Goal: Submit feedback/report problem: Submit feedback/report problem

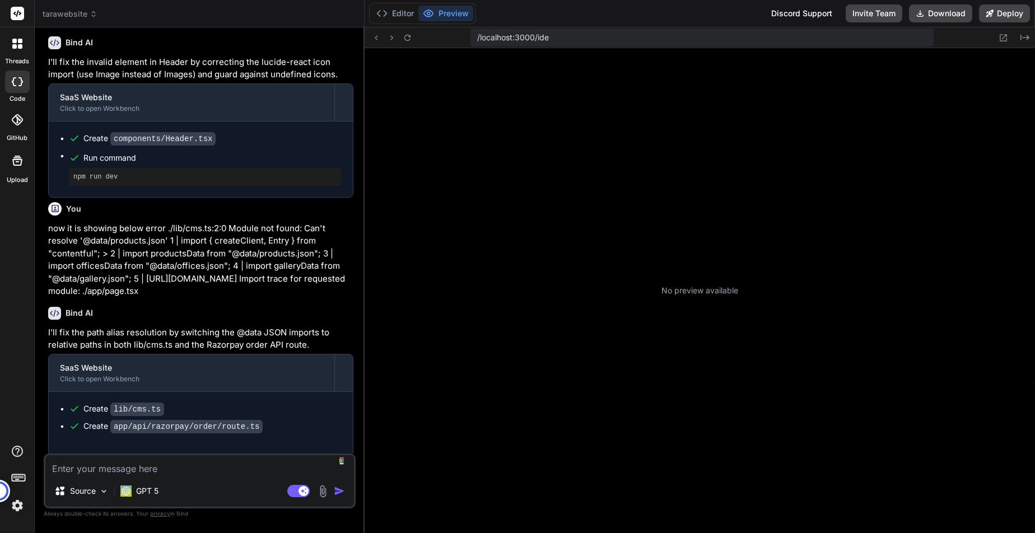
scroll to position [106, 0]
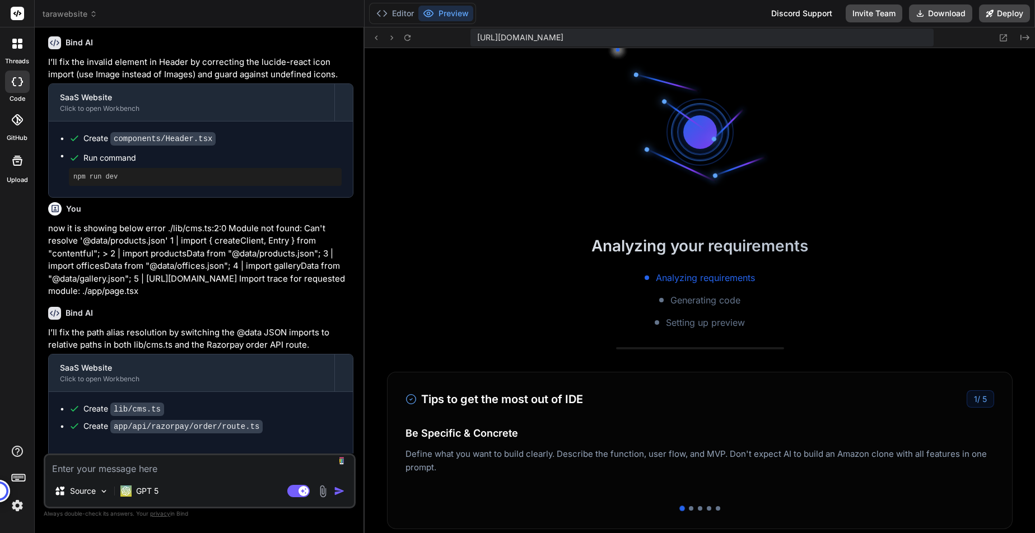
type textarea "x"
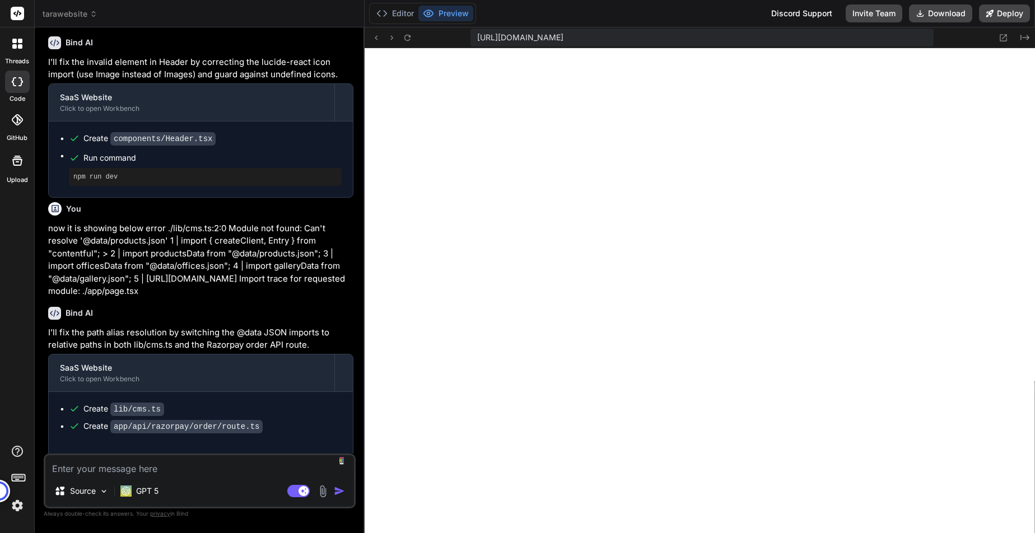
scroll to position [319, 0]
click at [457, 11] on button "Preview" at bounding box center [446, 14] width 55 height 16
click at [411, 38] on icon at bounding box center [408, 38] width 10 height 10
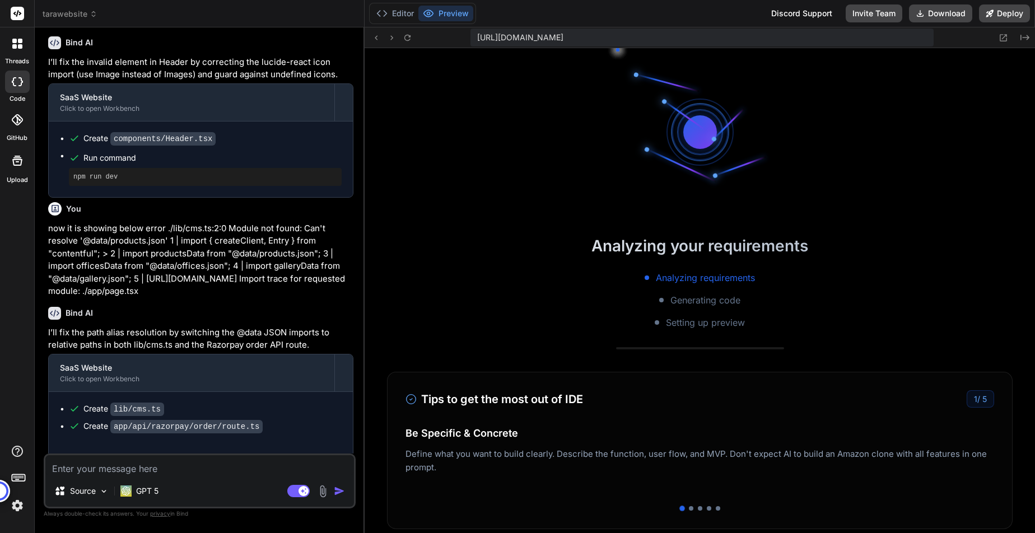
scroll to position [820, 0]
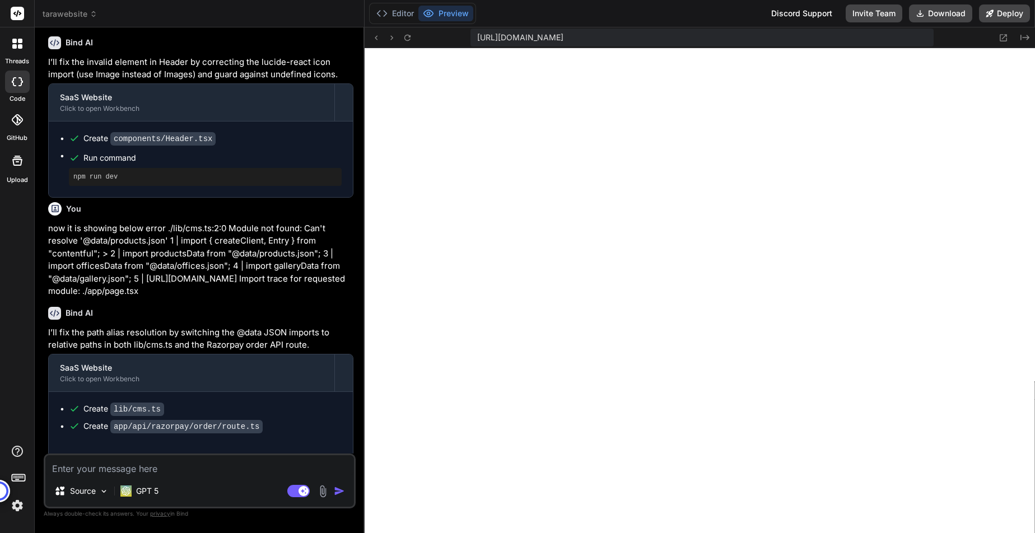
click at [200, 467] on textarea at bounding box center [199, 466] width 309 height 20
click at [237, 477] on div "Source GPT 5 Agent Mode. When this toggle is activated, AI automatically makes …" at bounding box center [200, 481] width 312 height 55
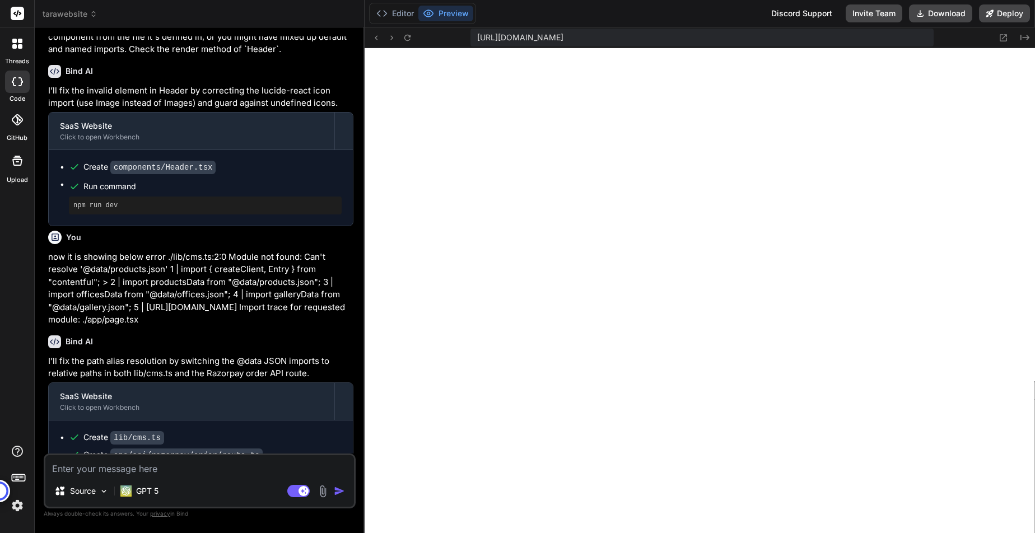
scroll to position [1787, 0]
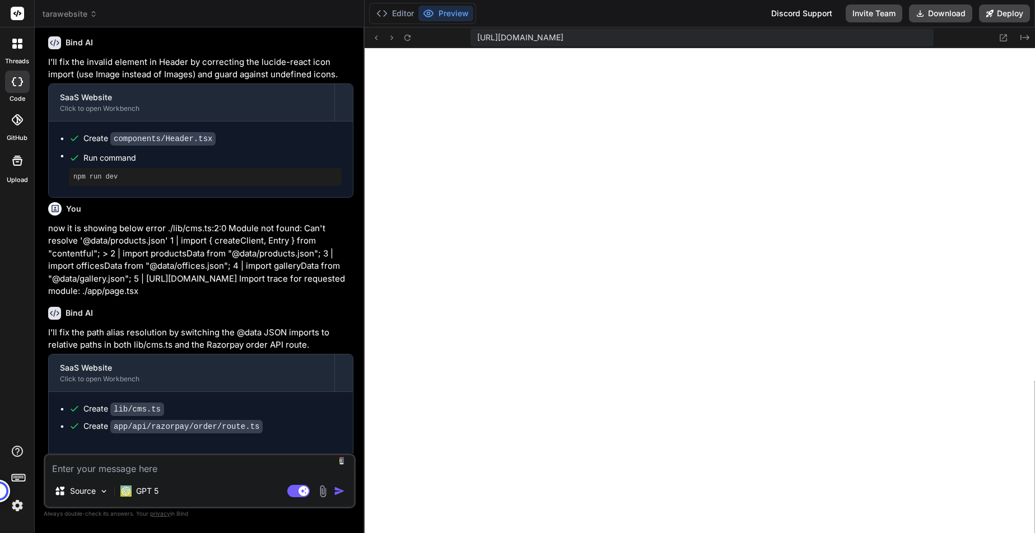
click at [193, 459] on textarea at bounding box center [199, 466] width 309 height 20
click at [175, 466] on textarea at bounding box center [199, 466] width 309 height 20
paste textarea "again it is showing below error ./lib/cms.ts:2:0 Module not found: Can't resolv…"
type textarea "again it is showing below error ./lib/cms.ts:2:0 Module not found: Can't resolv…"
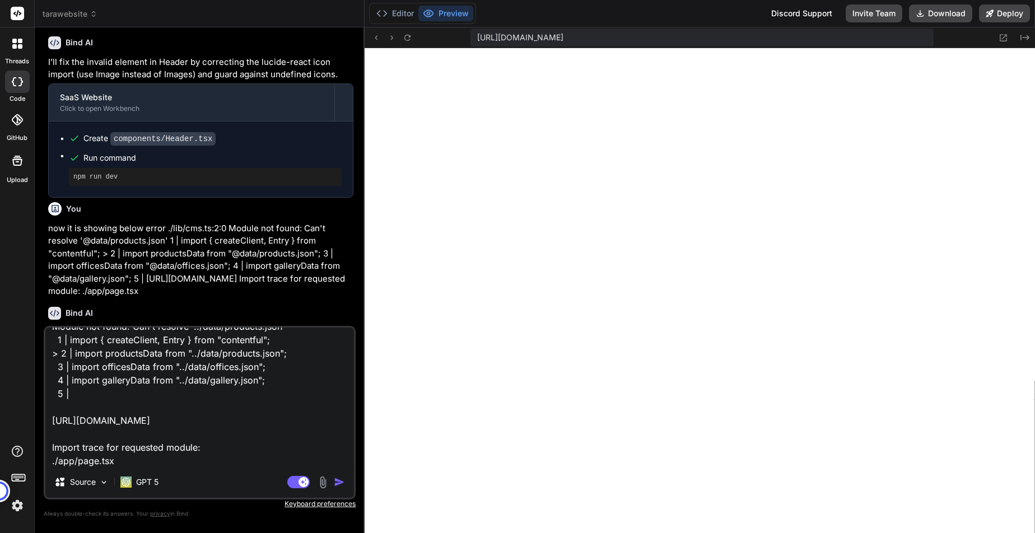
type textarea "x"
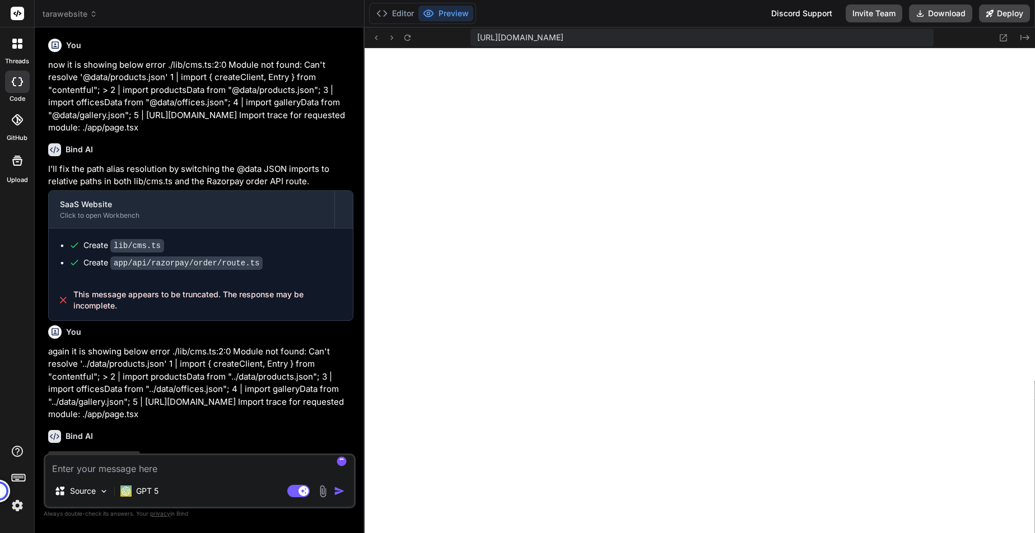
scroll to position [1967, 0]
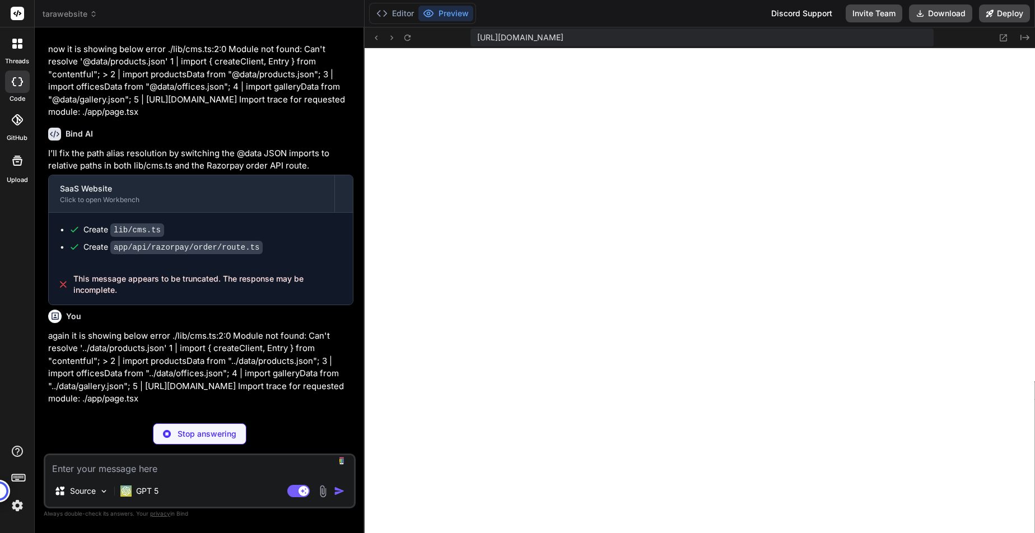
type textarea "x"
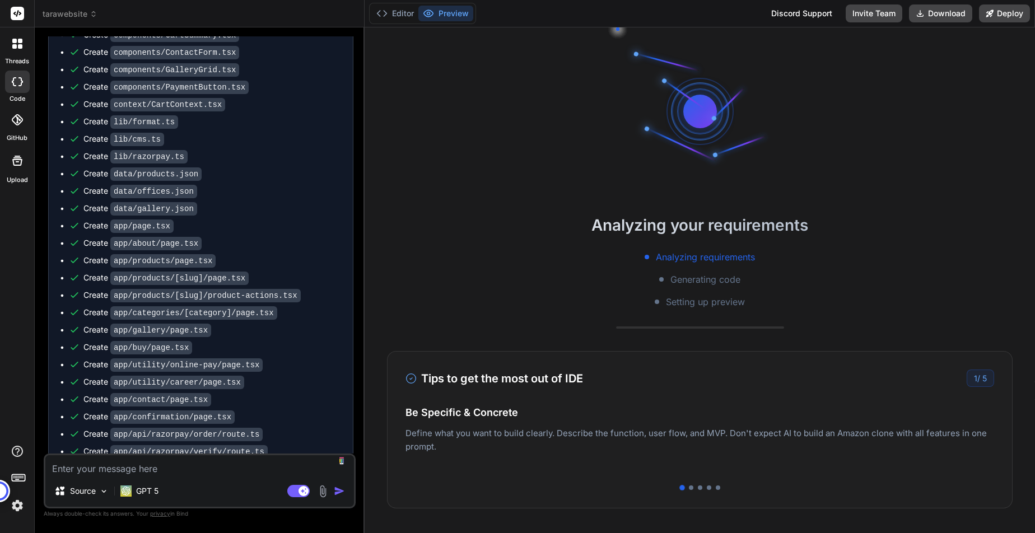
scroll to position [1744, 0]
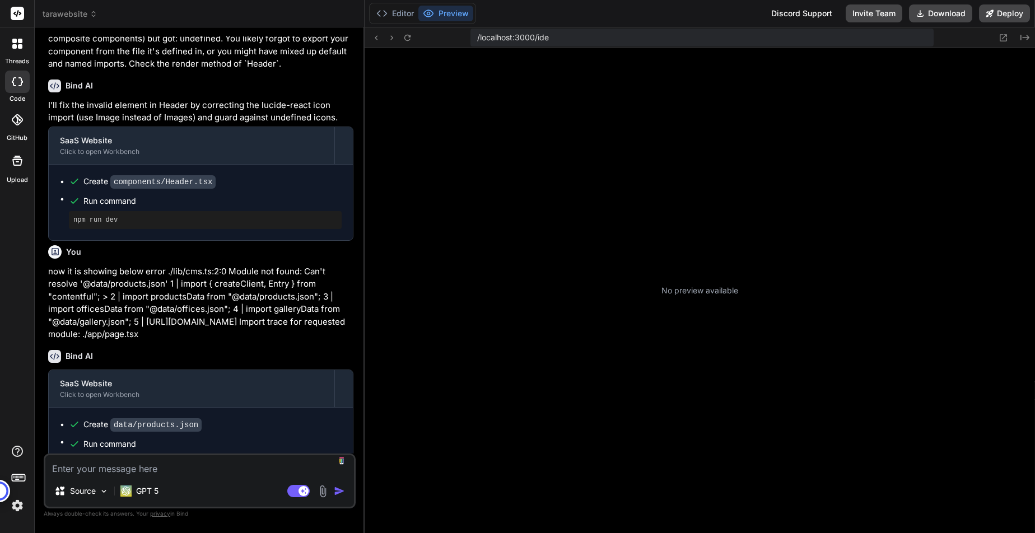
type textarea "x"
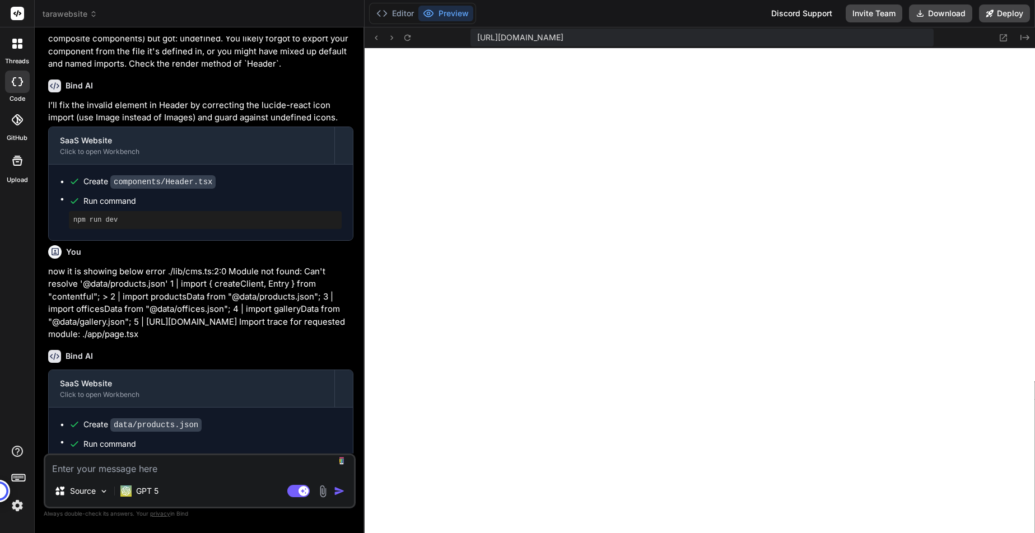
scroll to position [319, 0]
click at [413, 40] on button at bounding box center [407, 37] width 13 height 13
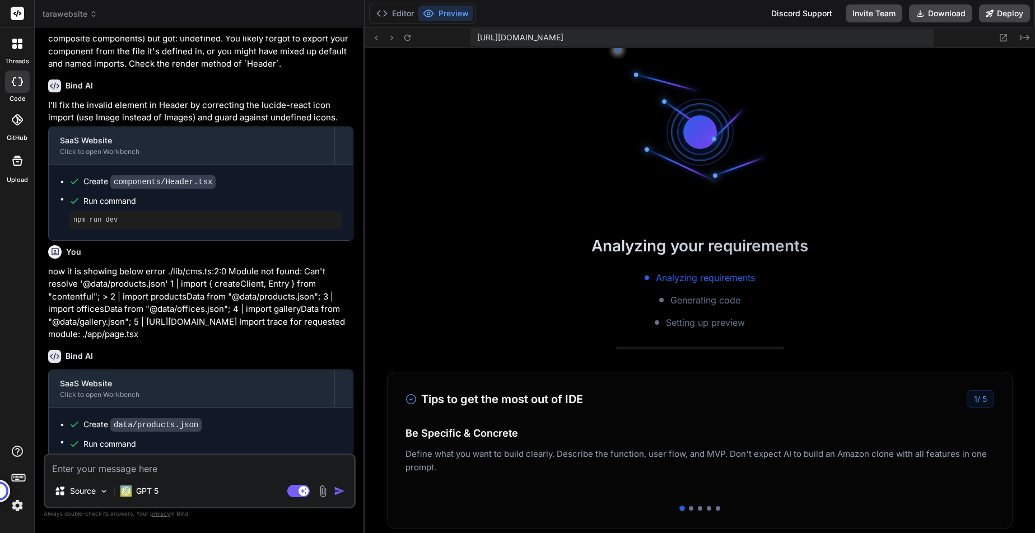
scroll to position [2, 0]
